Goal: Information Seeking & Learning: Learn about a topic

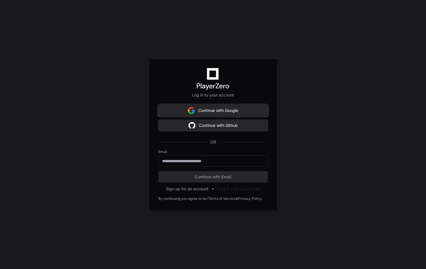
click at [221, 112] on button "Continue with Google" at bounding box center [213, 110] width 110 height 11
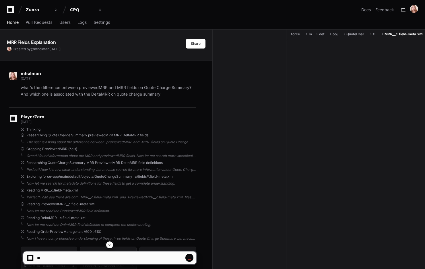
click at [15, 23] on span "Home" at bounding box center [13, 22] width 12 height 3
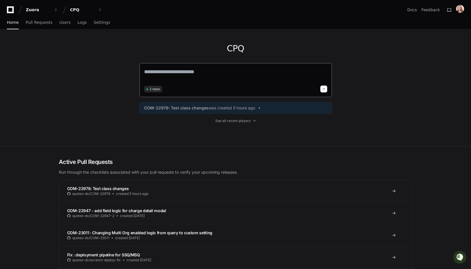
click at [177, 71] on textarea at bounding box center [235, 76] width 183 height 16
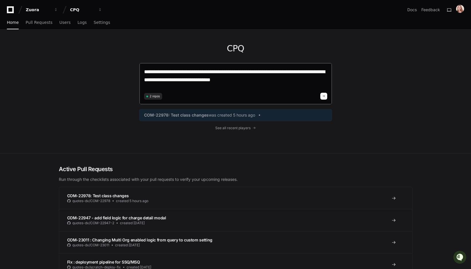
type textarea "**********"
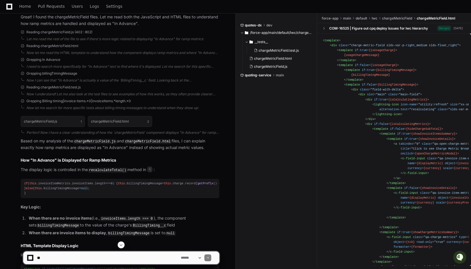
scroll to position [207, 0]
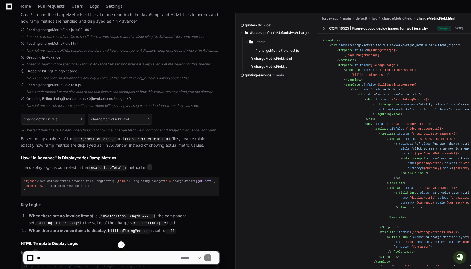
click at [60, 188] on span "billingTimingMessage" at bounding box center [61, 185] width 35 height 3
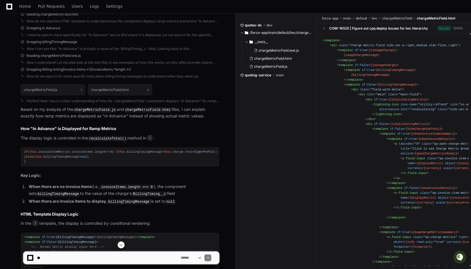
scroll to position [237, 0]
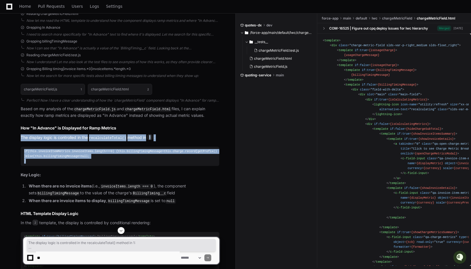
drag, startPoint x: 33, startPoint y: 166, endPoint x: 20, endPoint y: 139, distance: 30.4
click at [20, 139] on div "chargeMetricField.js 1 chargeMetricField.html 2 Perfect! Now I have a clear und…" at bounding box center [114, 231] width 210 height 303
copy article "The display logic is controlled in the recalculateTotal() method in 1 : if ( th…"
click at [132, 163] on div "if ( this . invoiceItemMetrics . invoiceItems . length === 0 ) { this . billing…" at bounding box center [120, 156] width 192 height 15
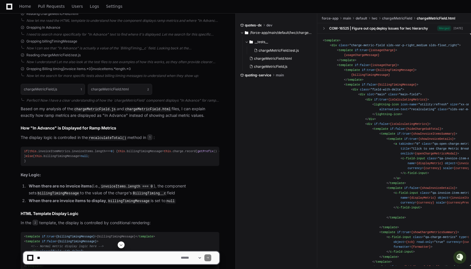
scroll to position [252, 0]
